Goal: Task Accomplishment & Management: Complete application form

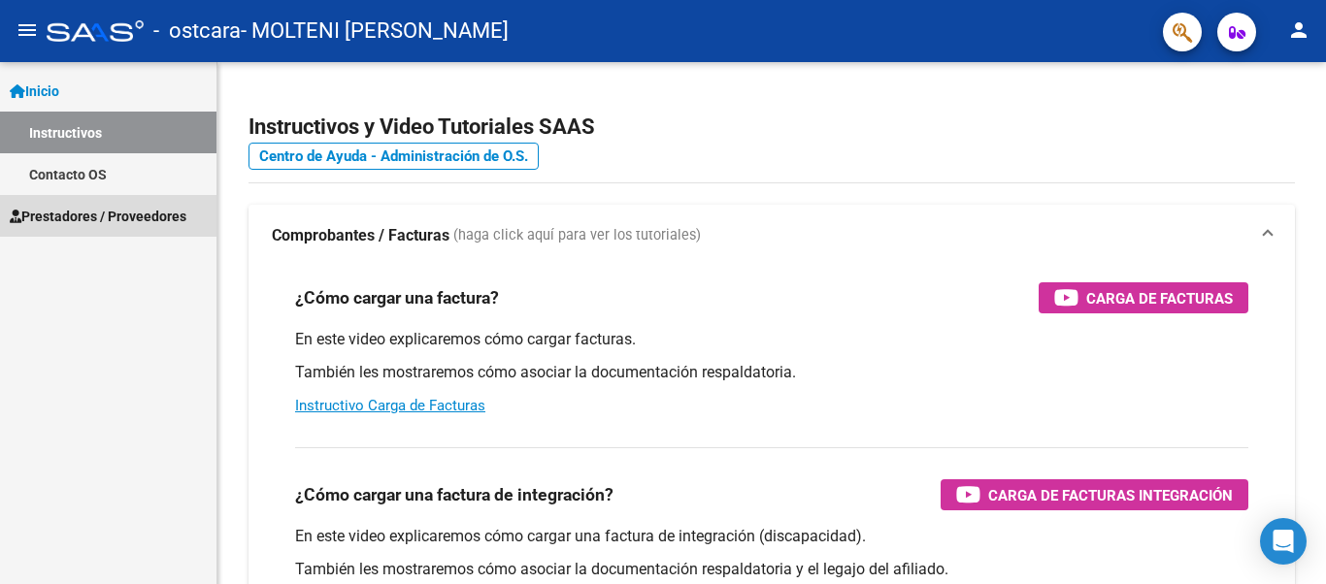
click at [130, 215] on span "Prestadores / Proveedores" at bounding box center [98, 216] width 177 height 21
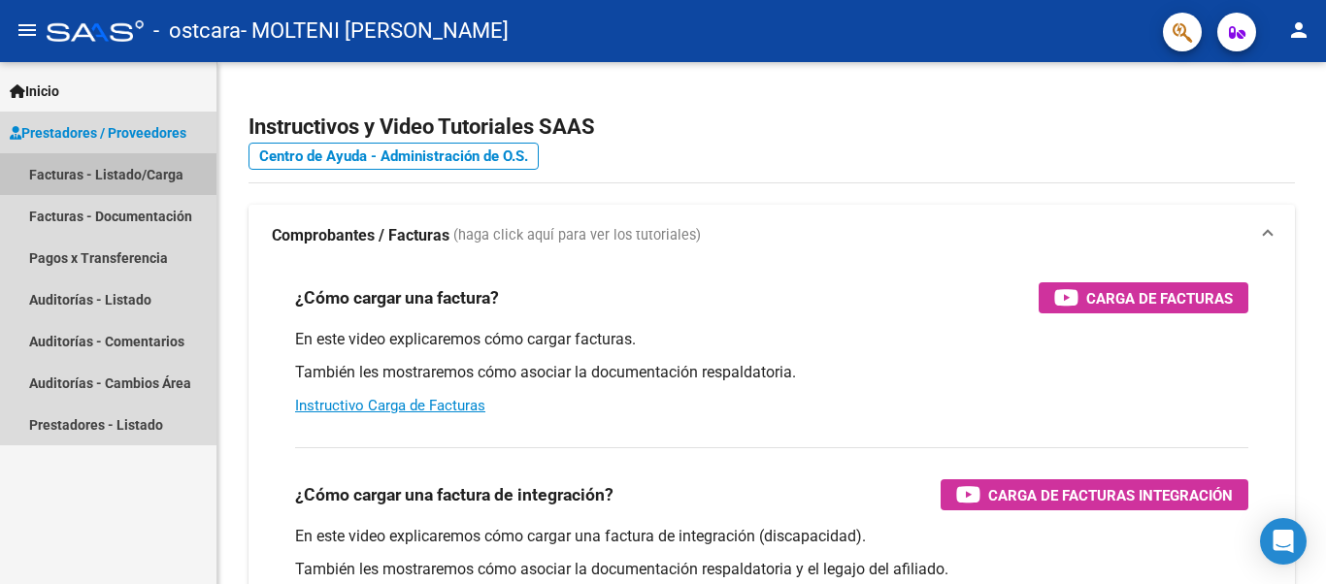
click at [139, 168] on link "Facturas - Listado/Carga" at bounding box center [108, 174] width 216 height 42
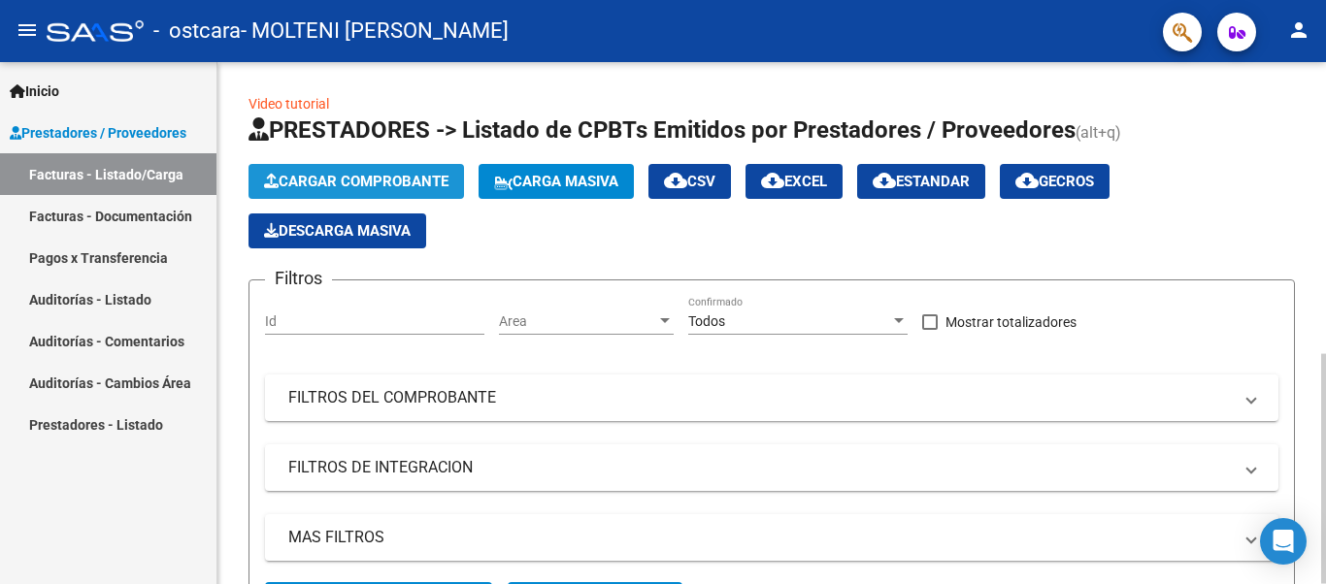
click at [320, 181] on span "Cargar Comprobante" at bounding box center [356, 181] width 184 height 17
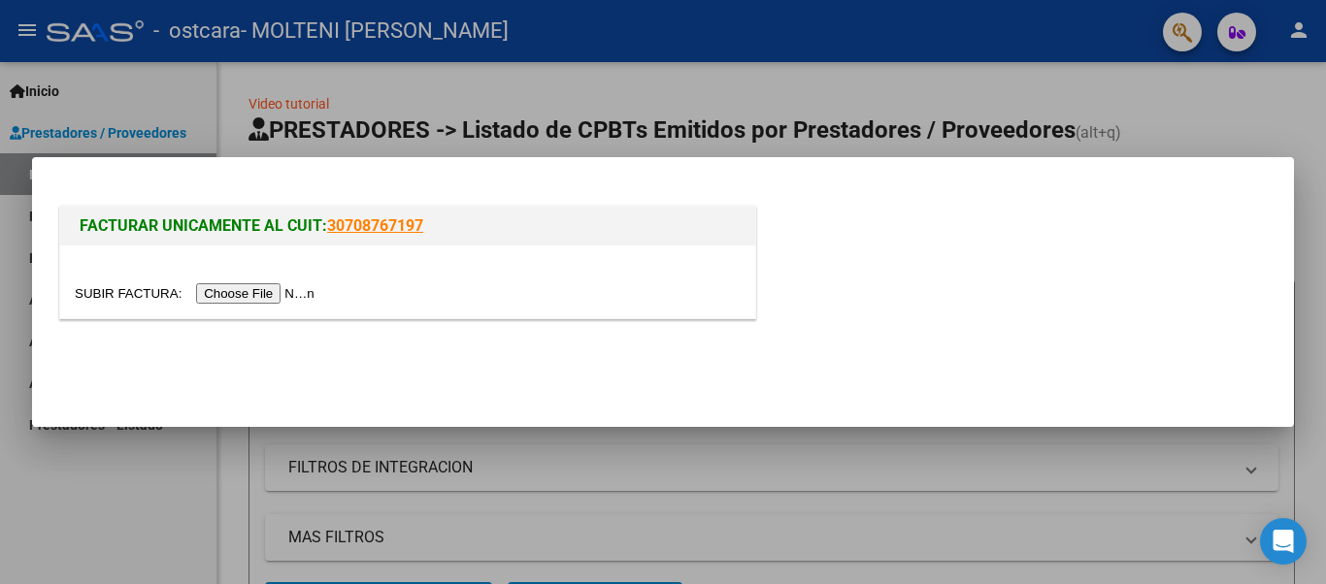
click at [274, 294] on input "file" at bounding box center [198, 293] width 246 height 20
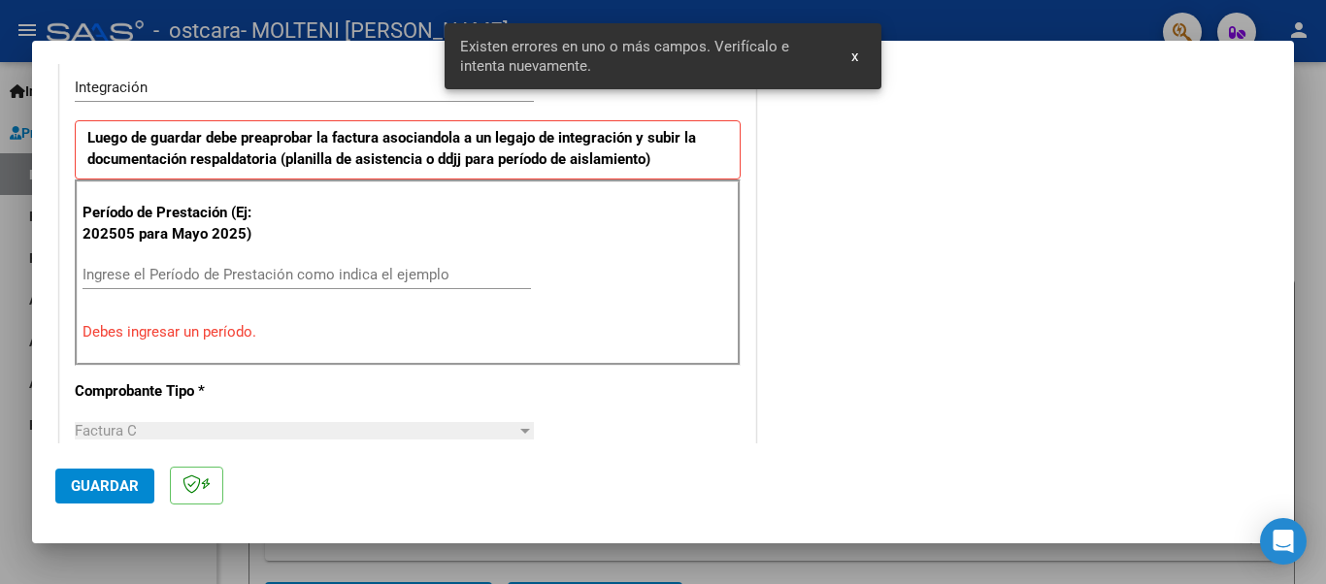
scroll to position [485, 0]
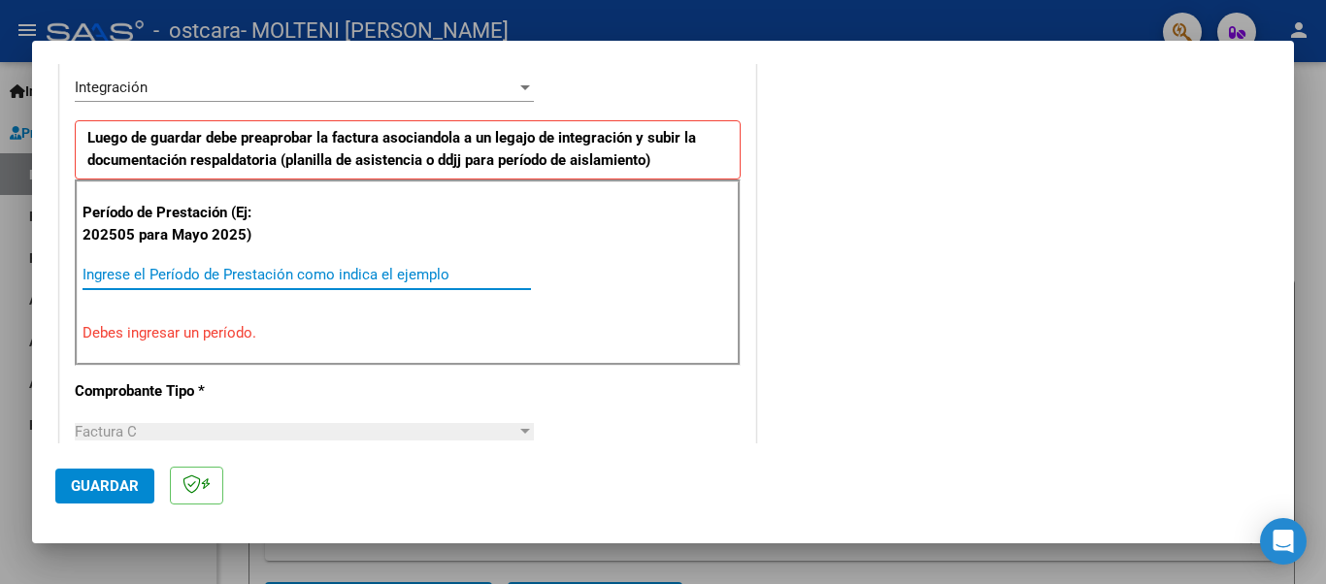
click at [147, 268] on input "Ingrese el Período de Prestación como indica el ejemplo" at bounding box center [307, 274] width 448 height 17
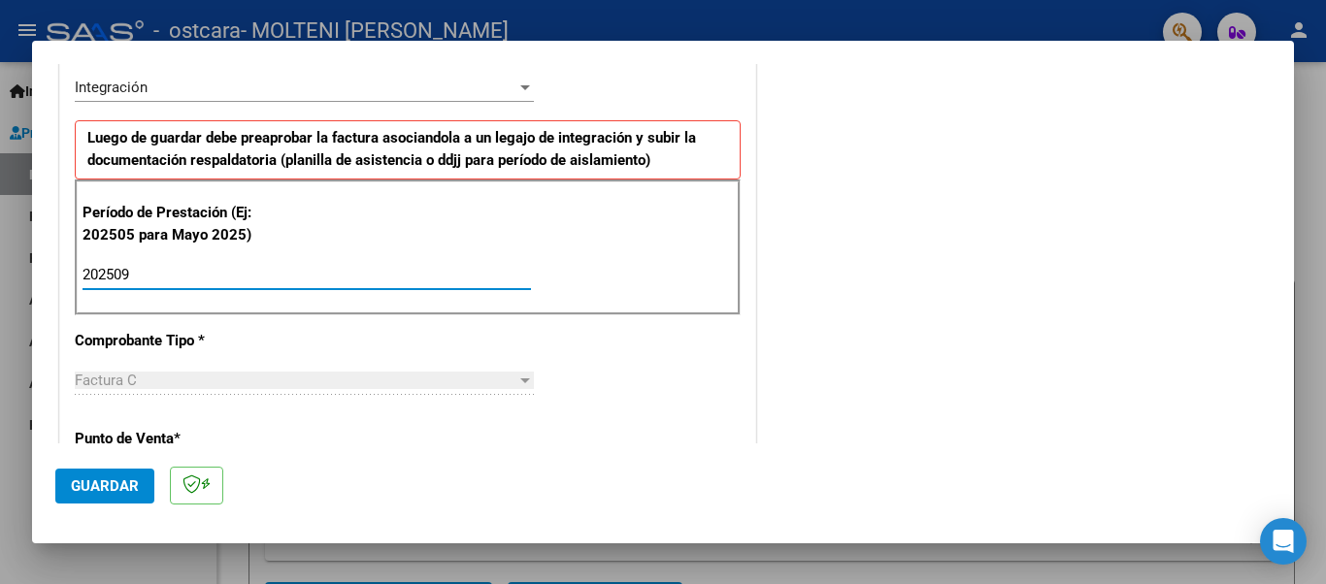
type input "202509"
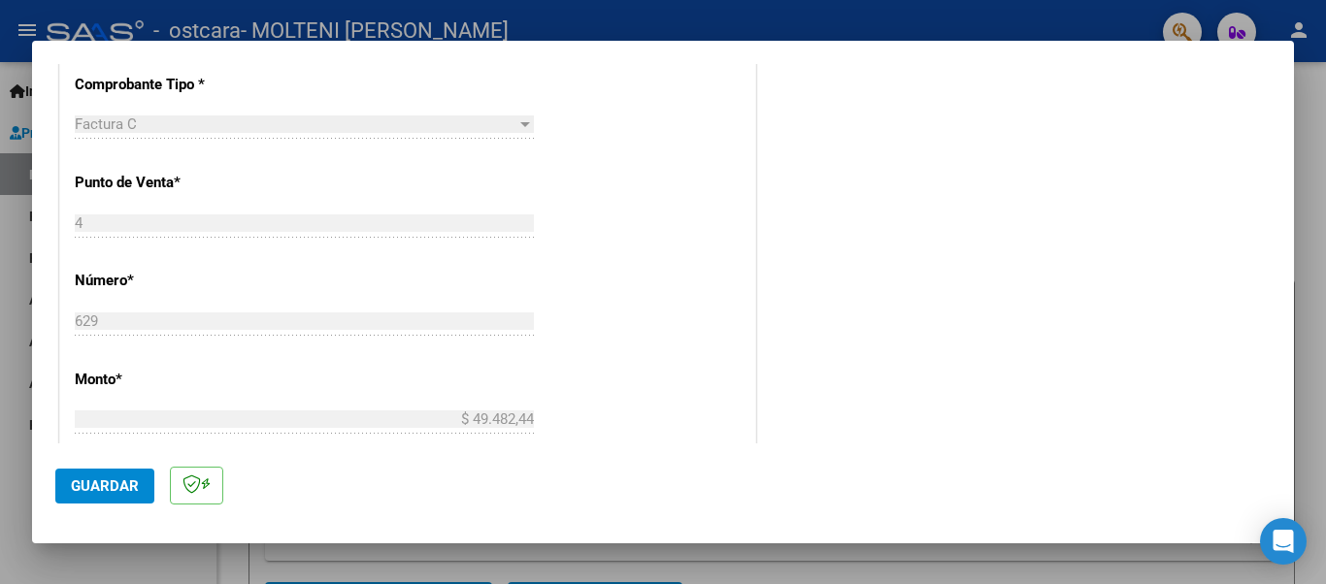
scroll to position [760, 0]
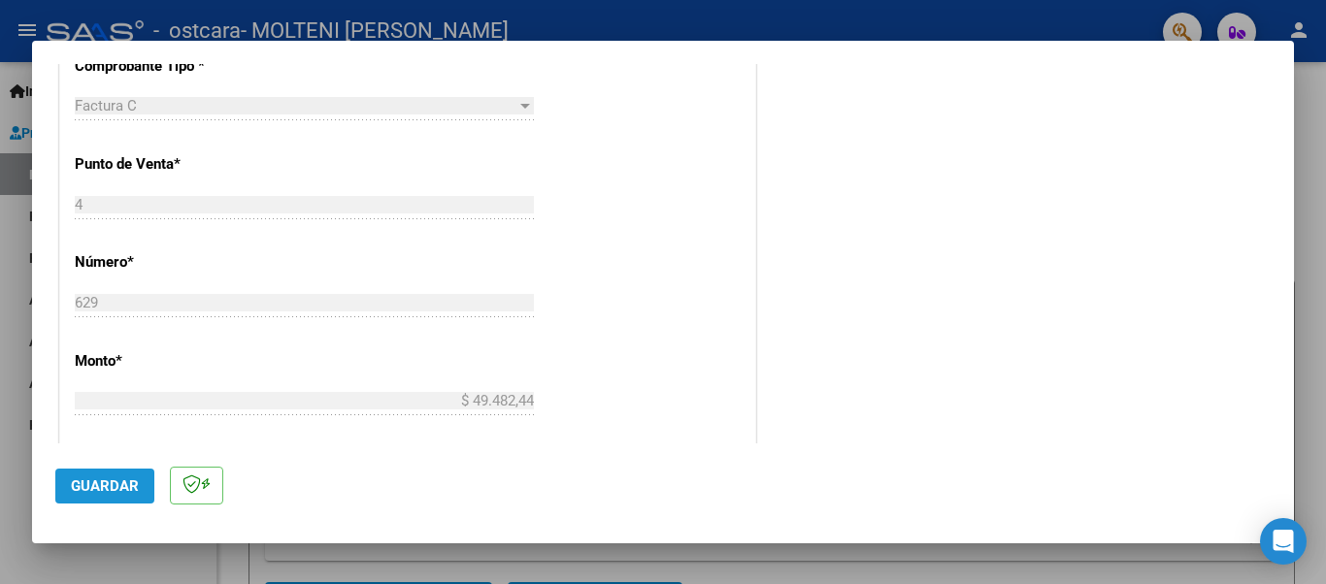
drag, startPoint x: 108, startPoint y: 488, endPoint x: 136, endPoint y: 485, distance: 28.3
click at [136, 485] on span "Guardar" at bounding box center [105, 486] width 68 height 17
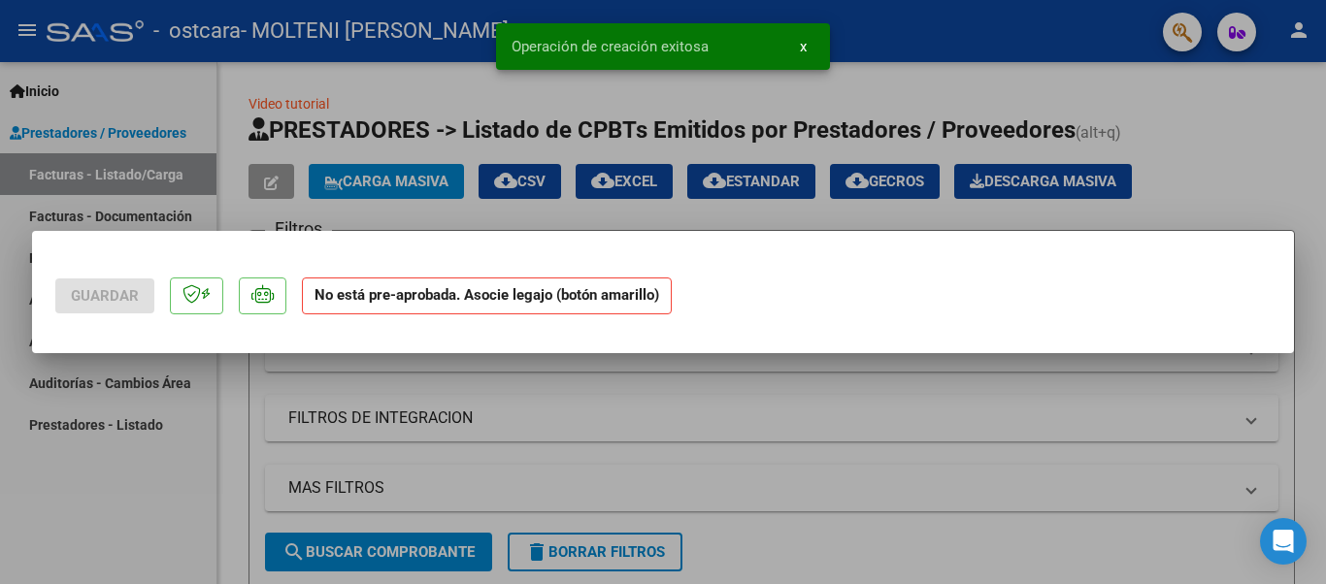
scroll to position [0, 0]
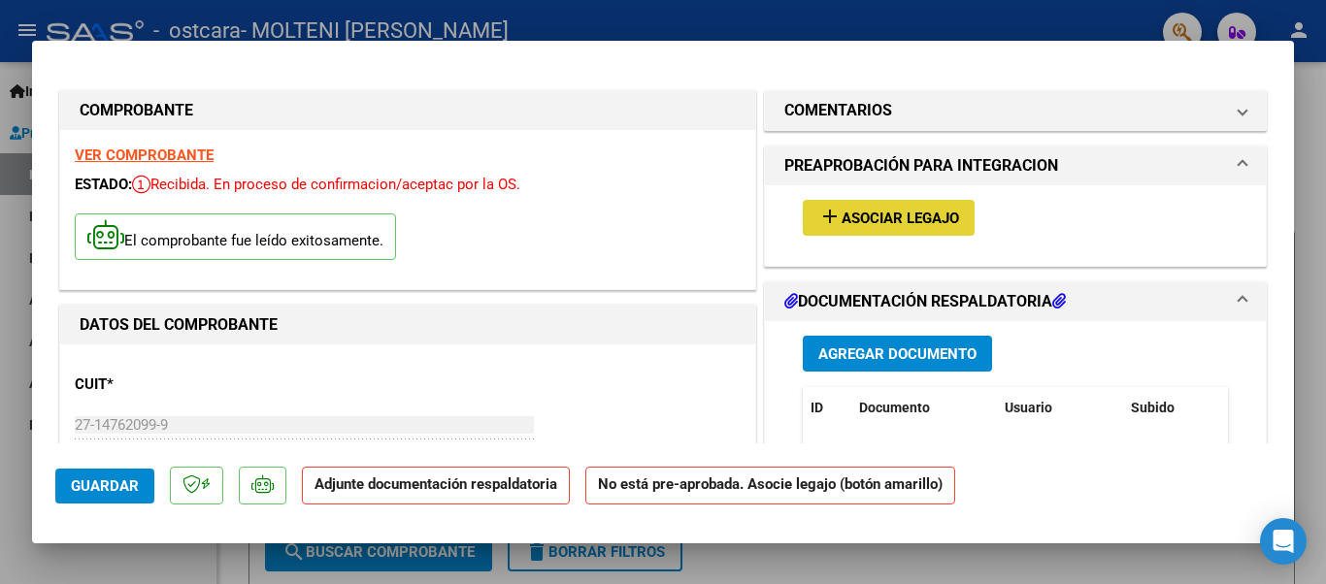
click at [857, 218] on span "Asociar Legajo" at bounding box center [900, 218] width 117 height 17
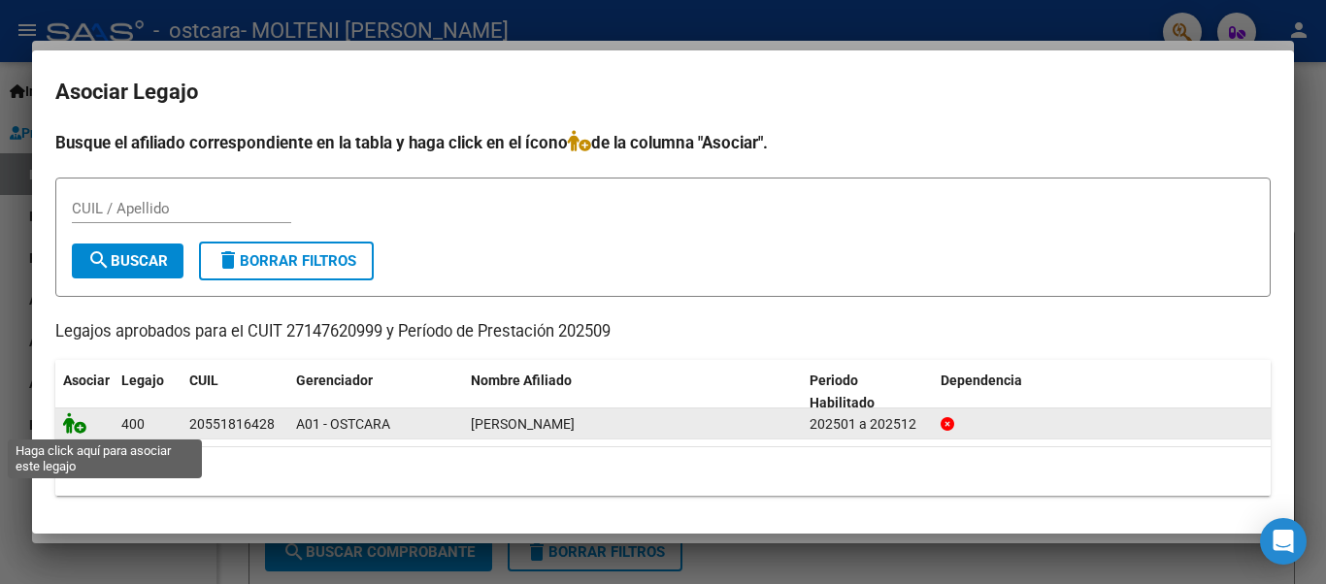
click at [79, 423] on icon at bounding box center [74, 423] width 23 height 21
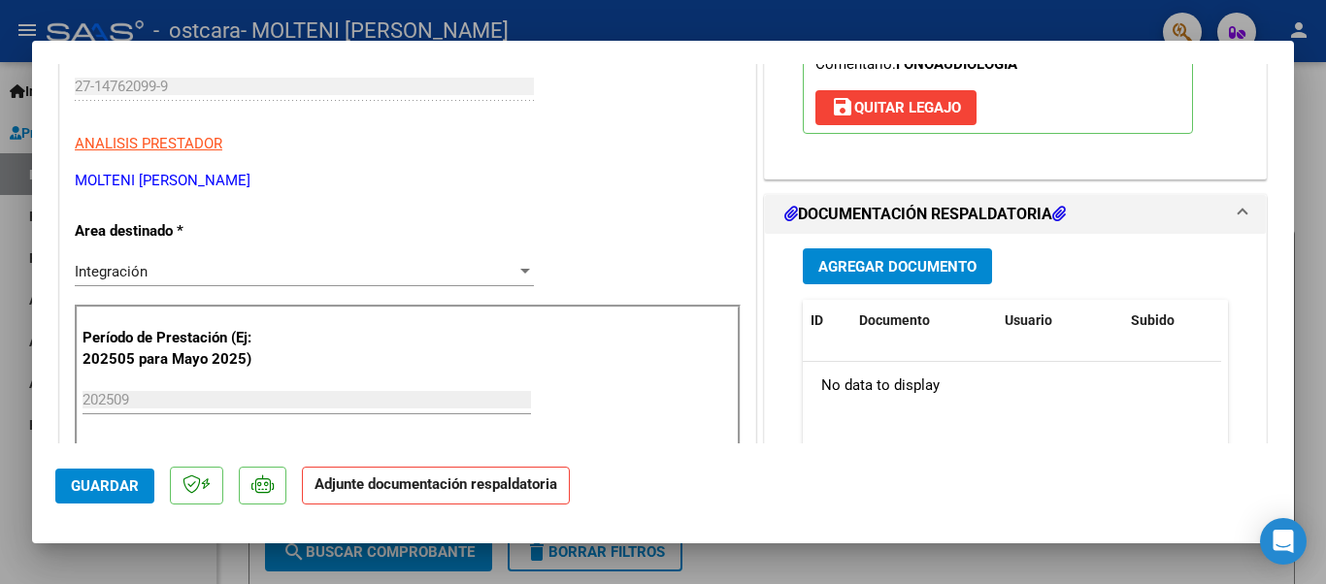
scroll to position [363, 0]
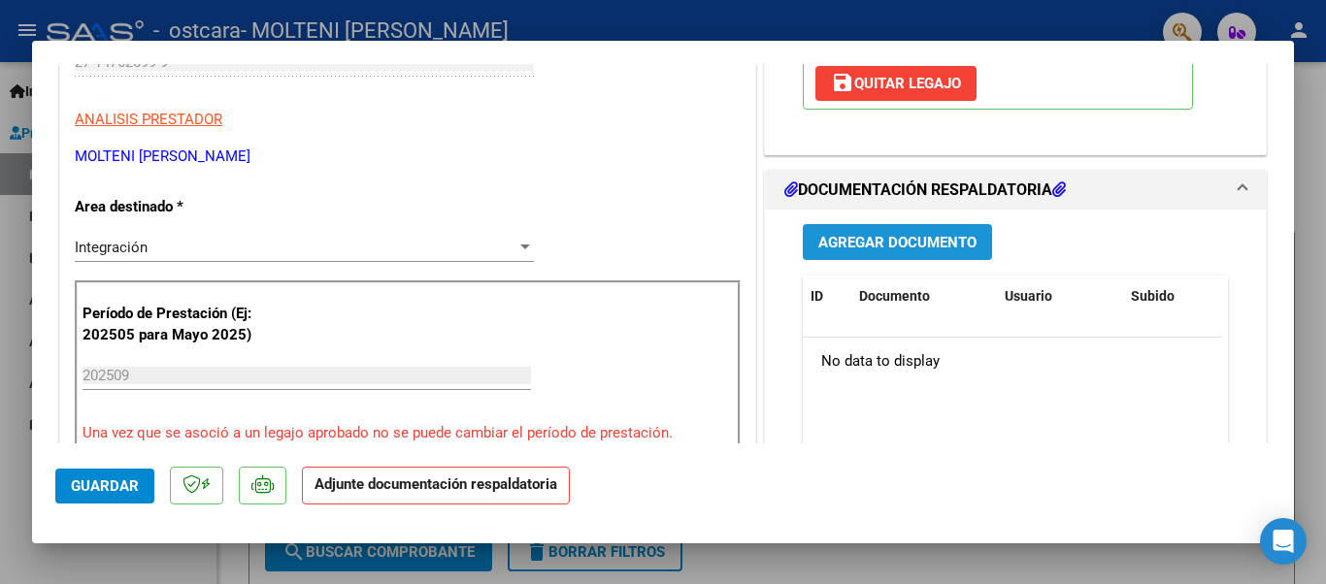
click at [860, 237] on span "Agregar Documento" at bounding box center [897, 242] width 158 height 17
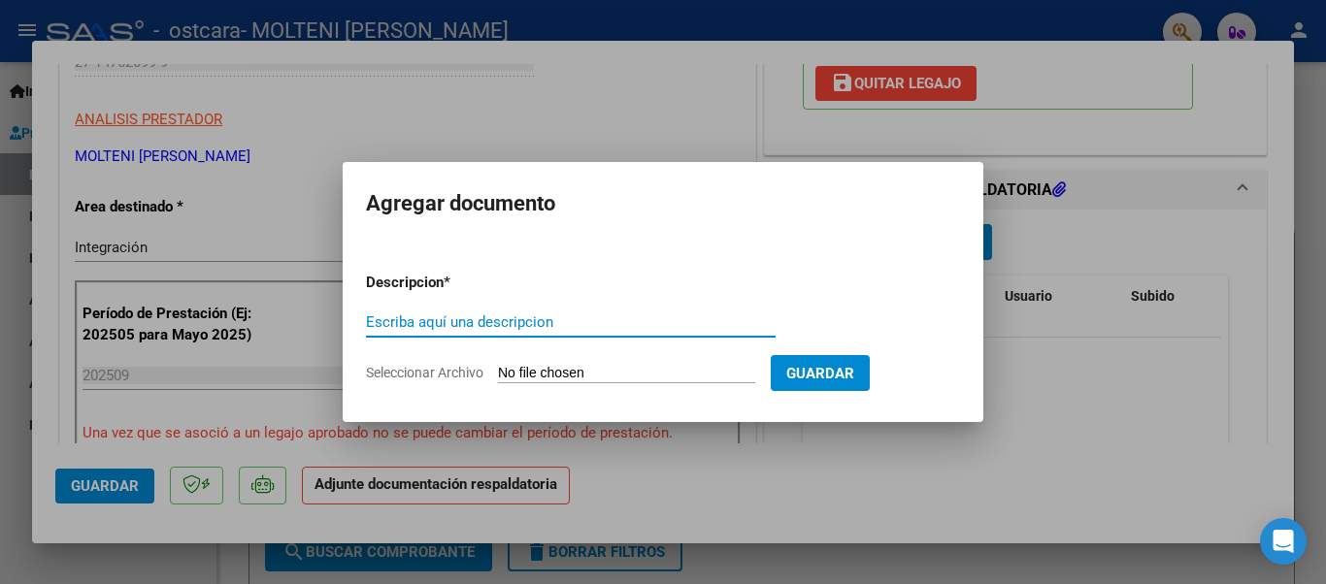
click at [379, 319] on input "Escriba aquí una descripcion" at bounding box center [571, 322] width 410 height 17
type input "planilla de asistencia"
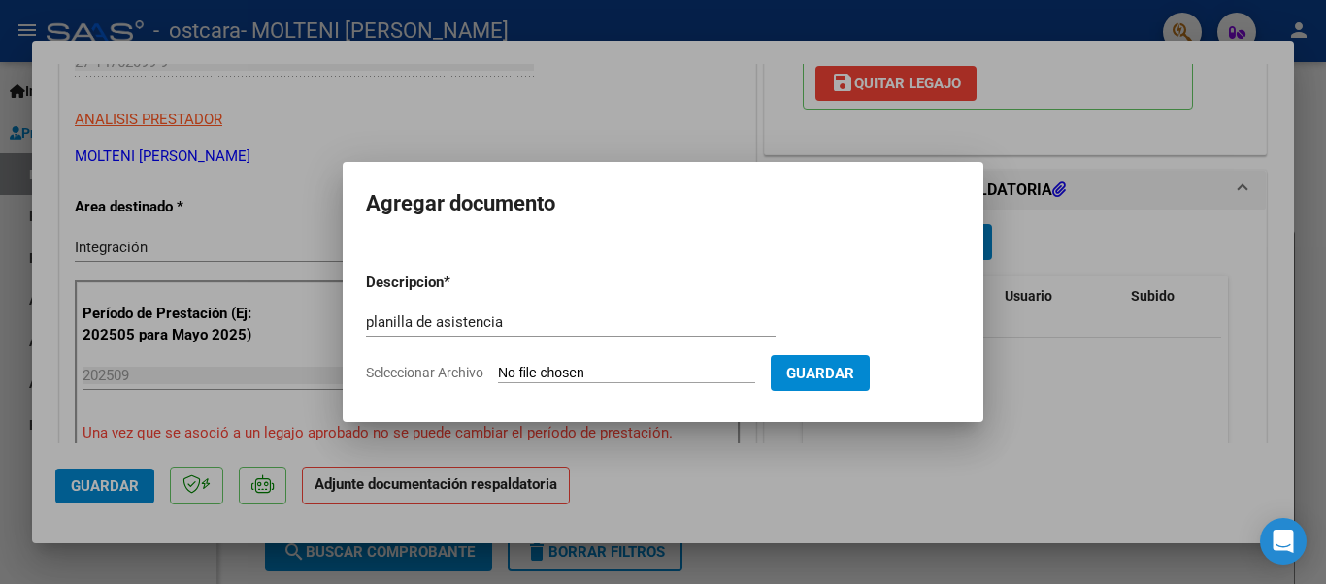
click at [419, 375] on span "Seleccionar Archivo" at bounding box center [424, 373] width 117 height 16
click at [498, 375] on input "Seleccionar Archivo" at bounding box center [626, 374] width 257 height 18
type input "C:\fakepath\PLANILLA ASISTENCIA [DATE] [PERSON_NAME] PDF.pdf"
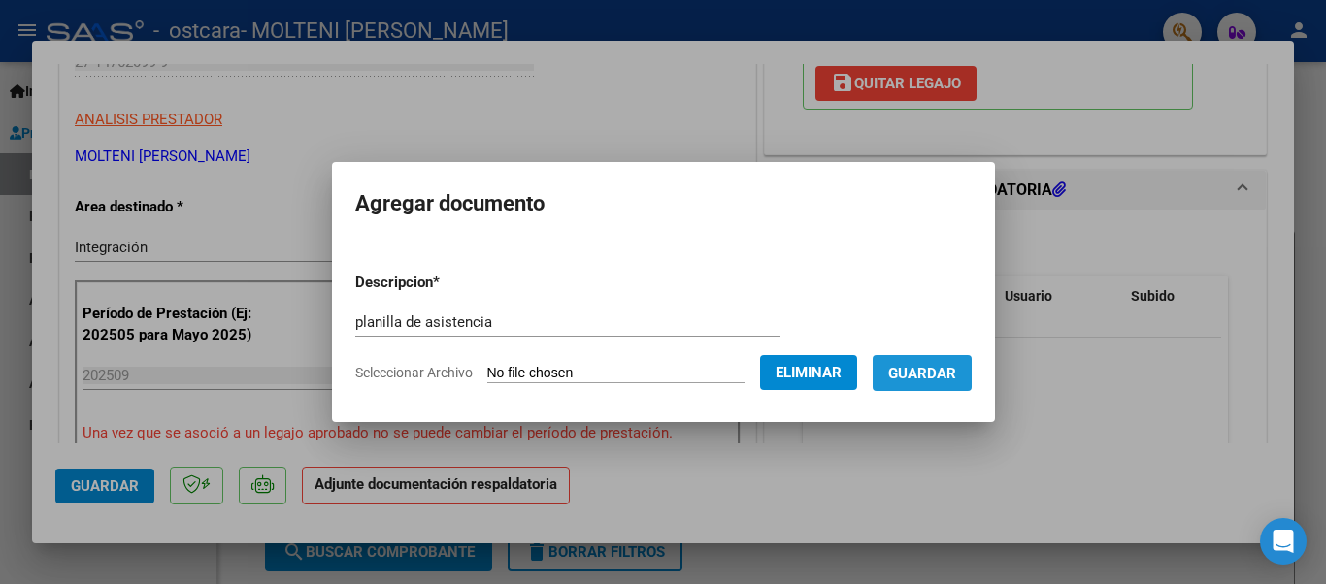
click at [923, 368] on span "Guardar" at bounding box center [922, 373] width 68 height 17
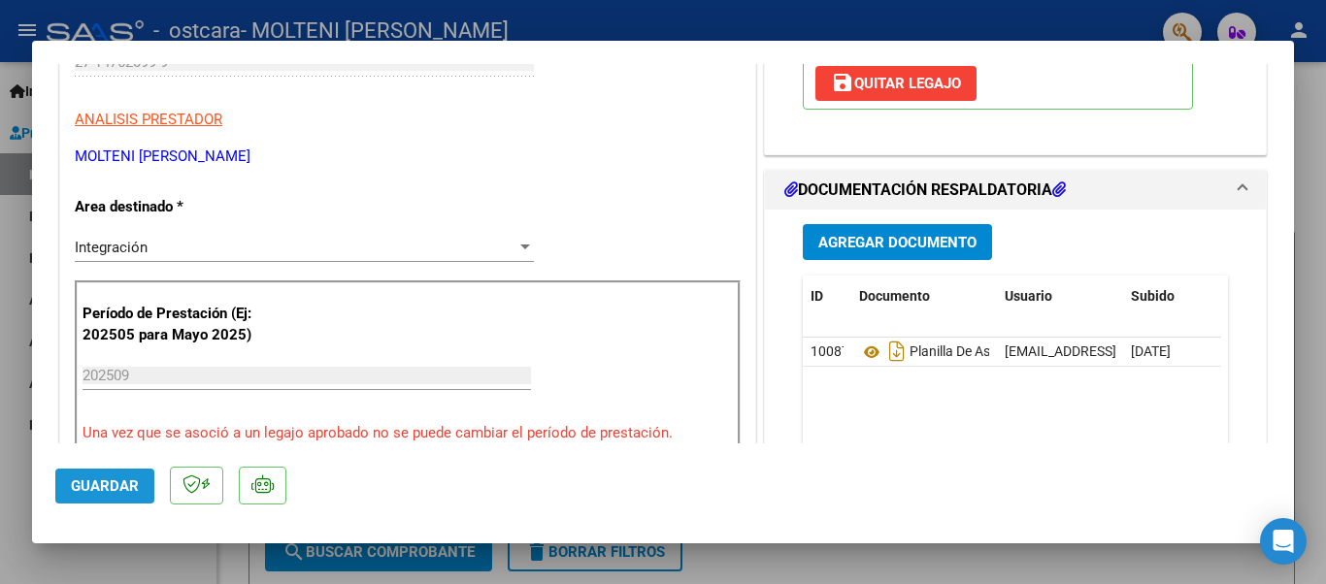
click at [99, 476] on button "Guardar" at bounding box center [104, 486] width 99 height 35
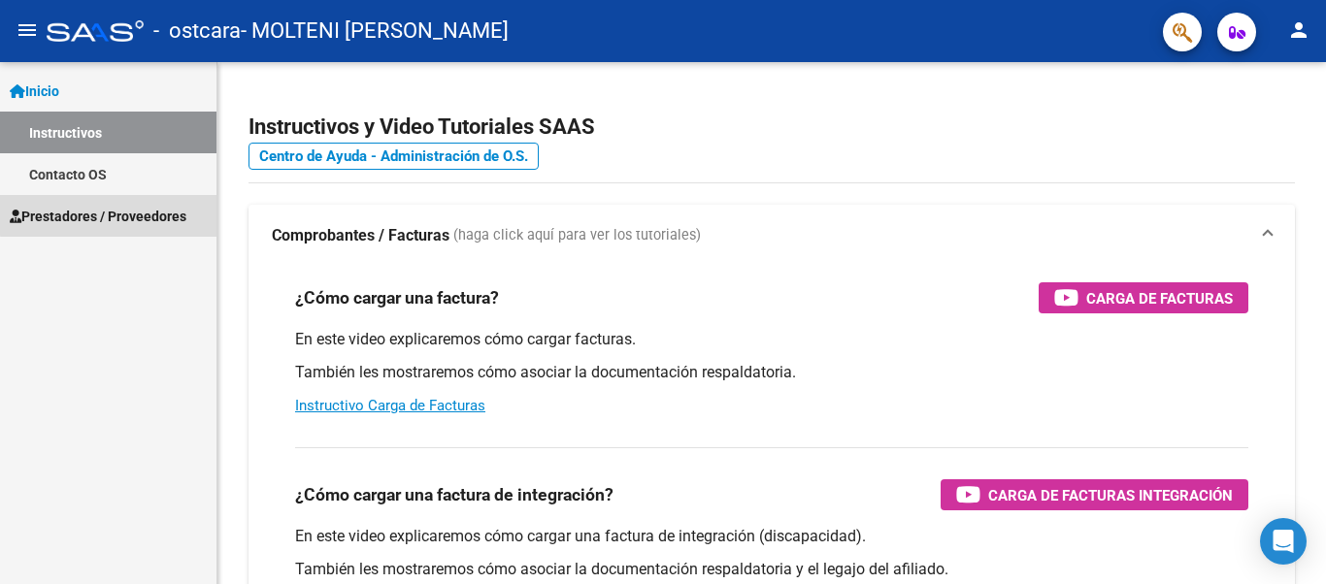
click at [114, 215] on span "Prestadores / Proveedores" at bounding box center [98, 216] width 177 height 21
click at [85, 215] on span "Prestadores / Proveedores" at bounding box center [98, 216] width 177 height 21
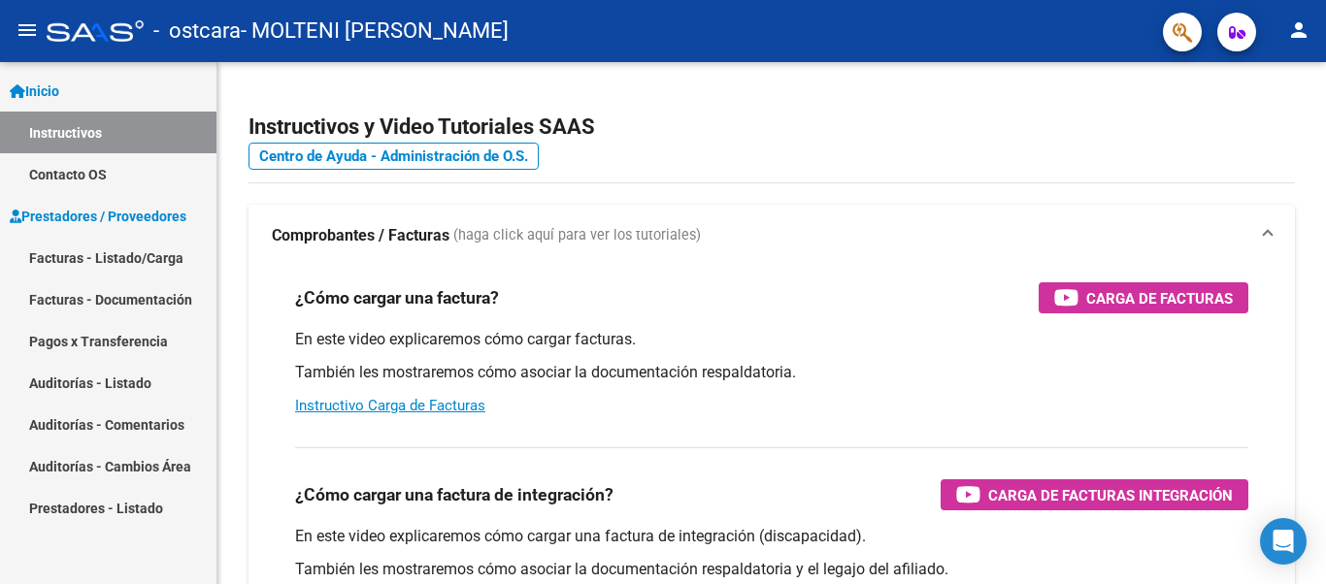
click at [88, 257] on link "Facturas - Listado/Carga" at bounding box center [108, 258] width 216 height 42
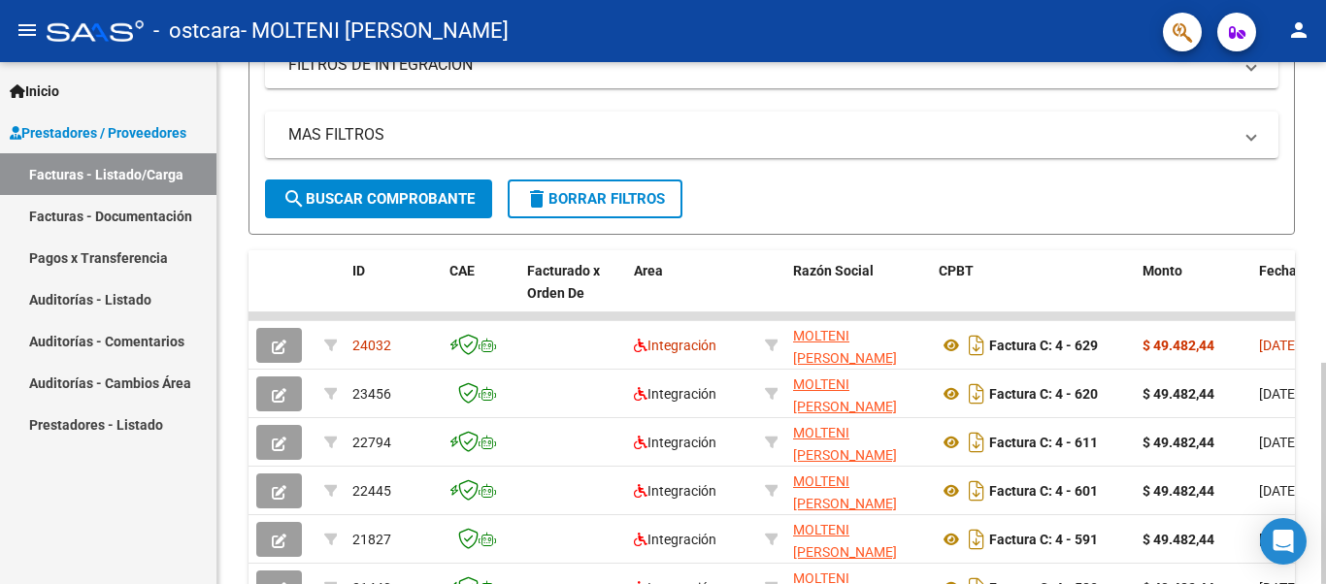
scroll to position [407, 0]
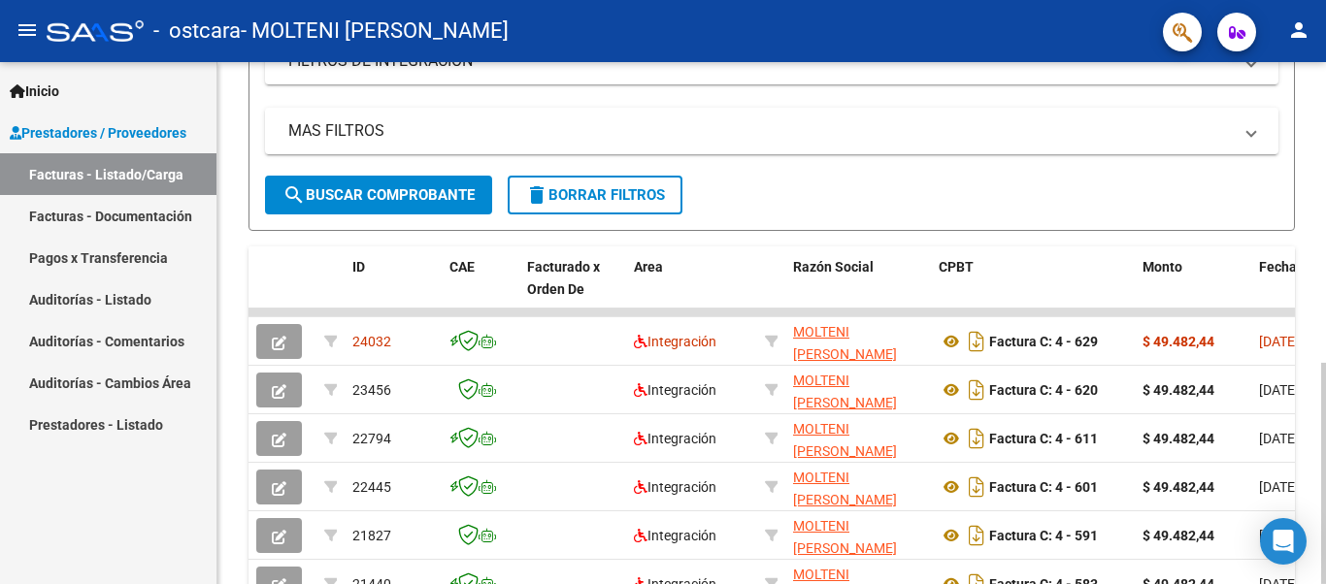
click at [1316, 320] on div "Video tutorial PRESTADORES -> Listado de CPBTs Emitidos por Prestadores / Prove…" at bounding box center [773, 263] width 1113 height 1216
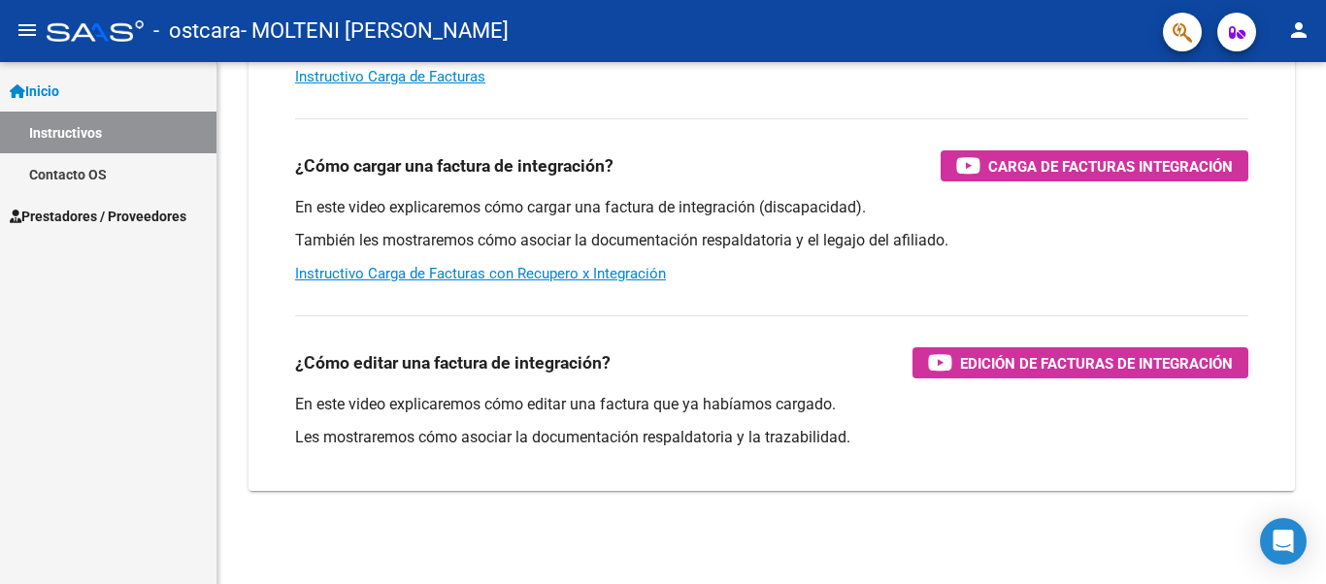
scroll to position [329, 0]
